Goal: Find specific page/section: Find specific page/section

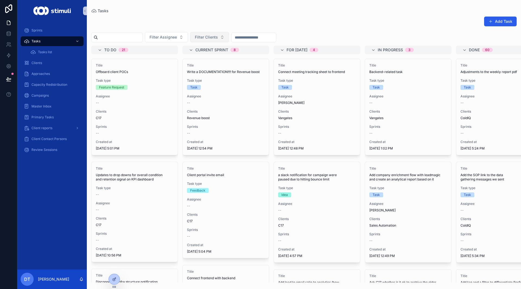
click at [218, 39] on span "Filter Clients" at bounding box center [206, 36] width 23 height 5
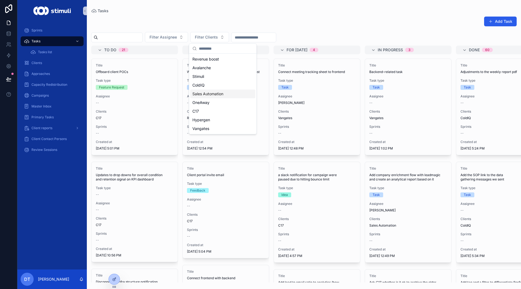
click at [210, 91] on div "Sales Automation" at bounding box center [222, 94] width 65 height 9
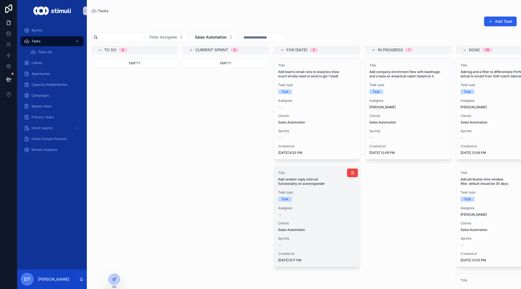
click at [311, 185] on span "Add random reply interval functionality on autoresponder" at bounding box center [317, 181] width 78 height 9
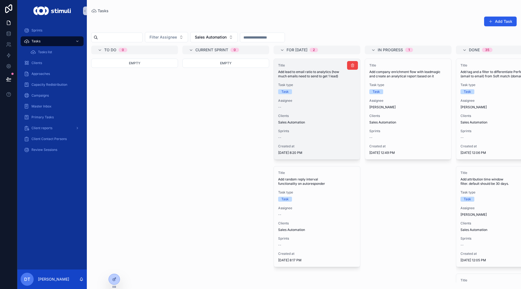
click at [300, 117] on span "Clients" at bounding box center [317, 116] width 78 height 4
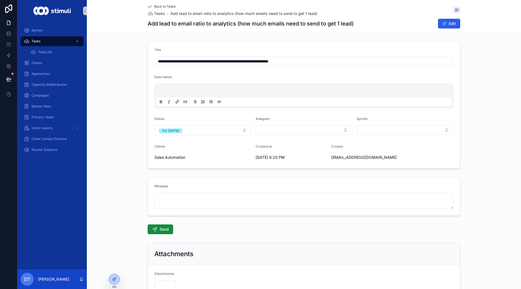
click at [157, 5] on span "Back to Tasks" at bounding box center [164, 6] width 21 height 4
